Goal: Task Accomplishment & Management: Manage account settings

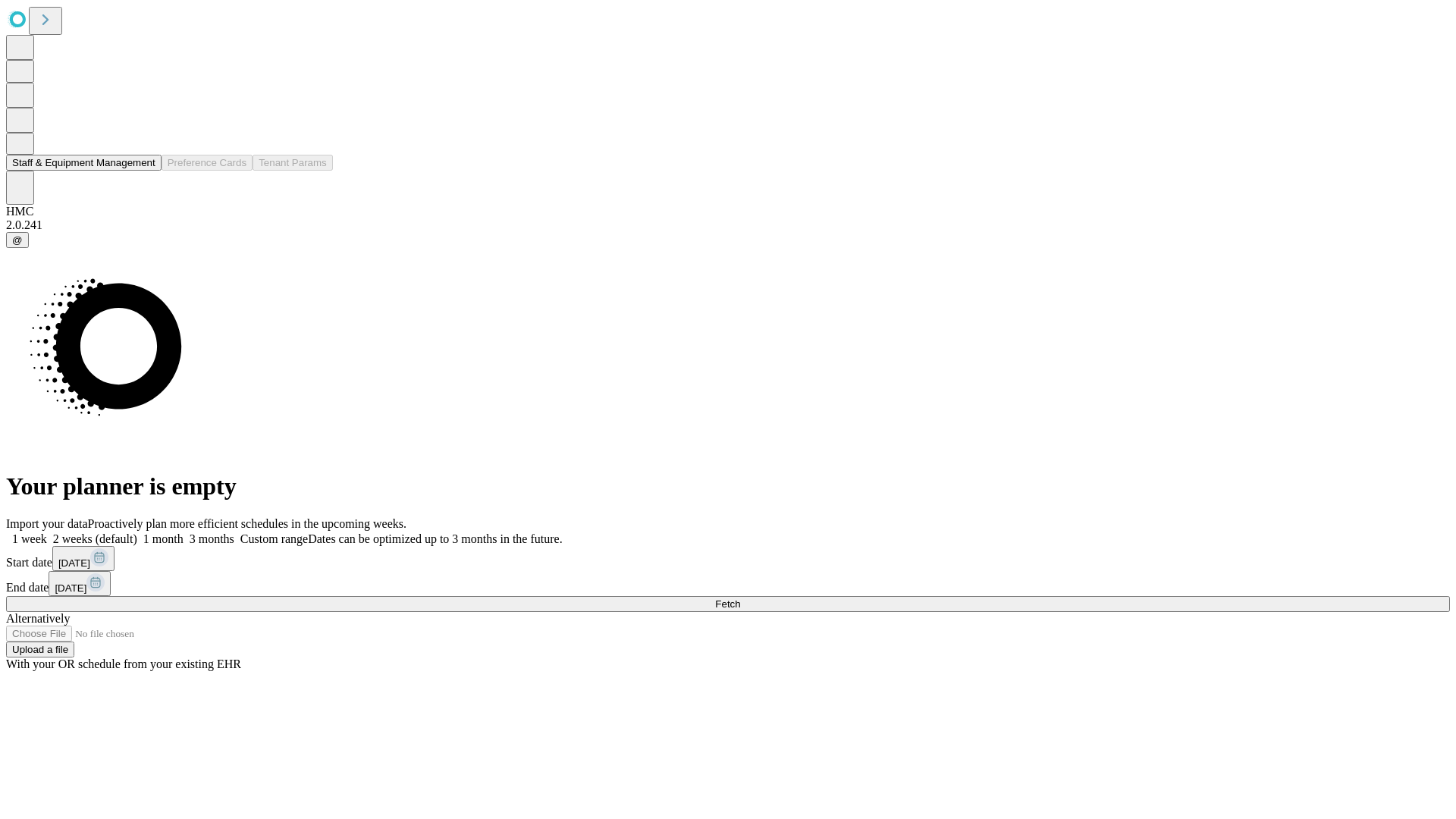
click at [142, 170] on button "Staff & Equipment Management" at bounding box center [83, 162] width 155 height 16
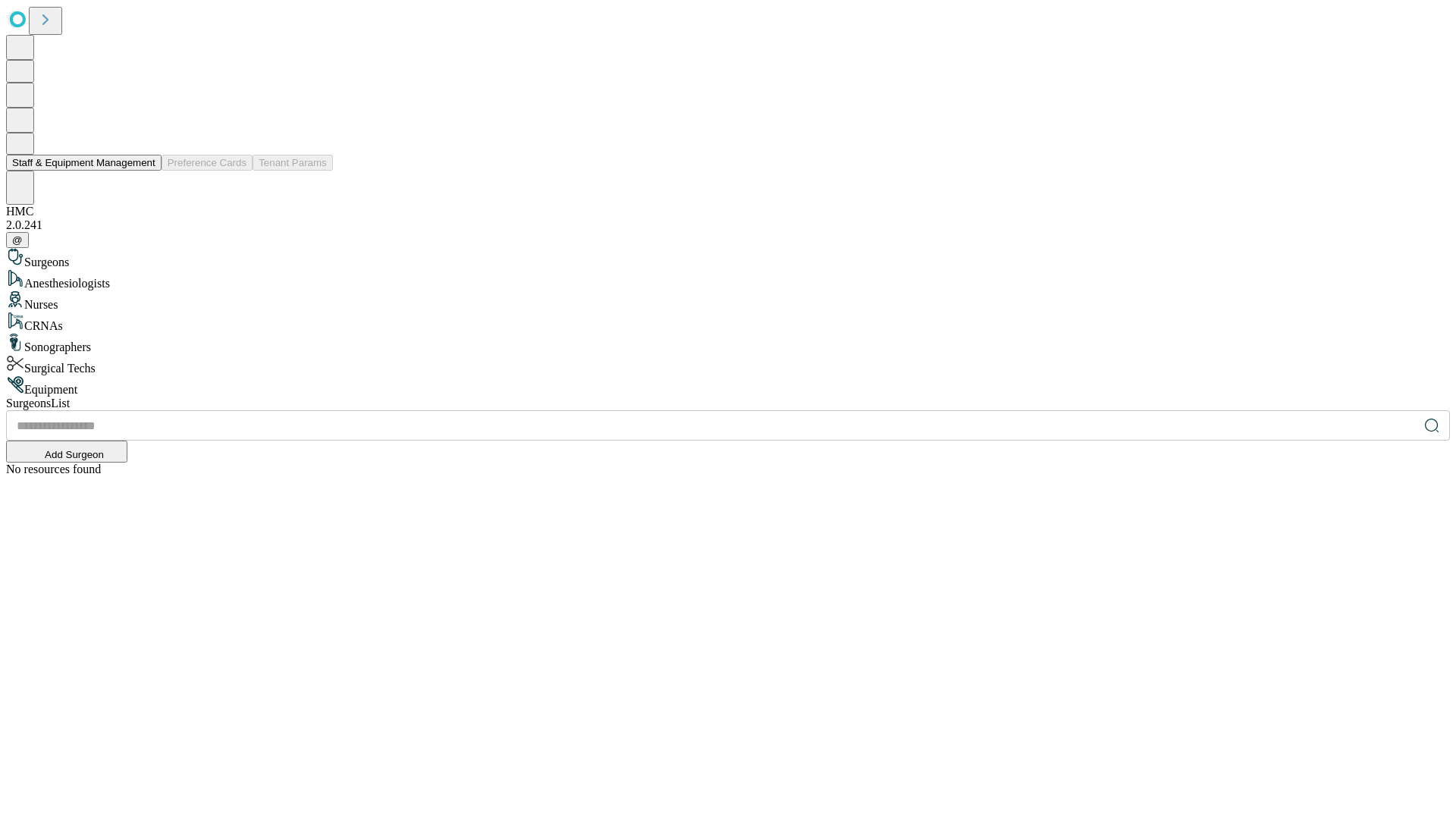
click at [145, 170] on button "Staff & Equipment Management" at bounding box center [83, 162] width 155 height 16
